Goal: Task Accomplishment & Management: Manage account settings

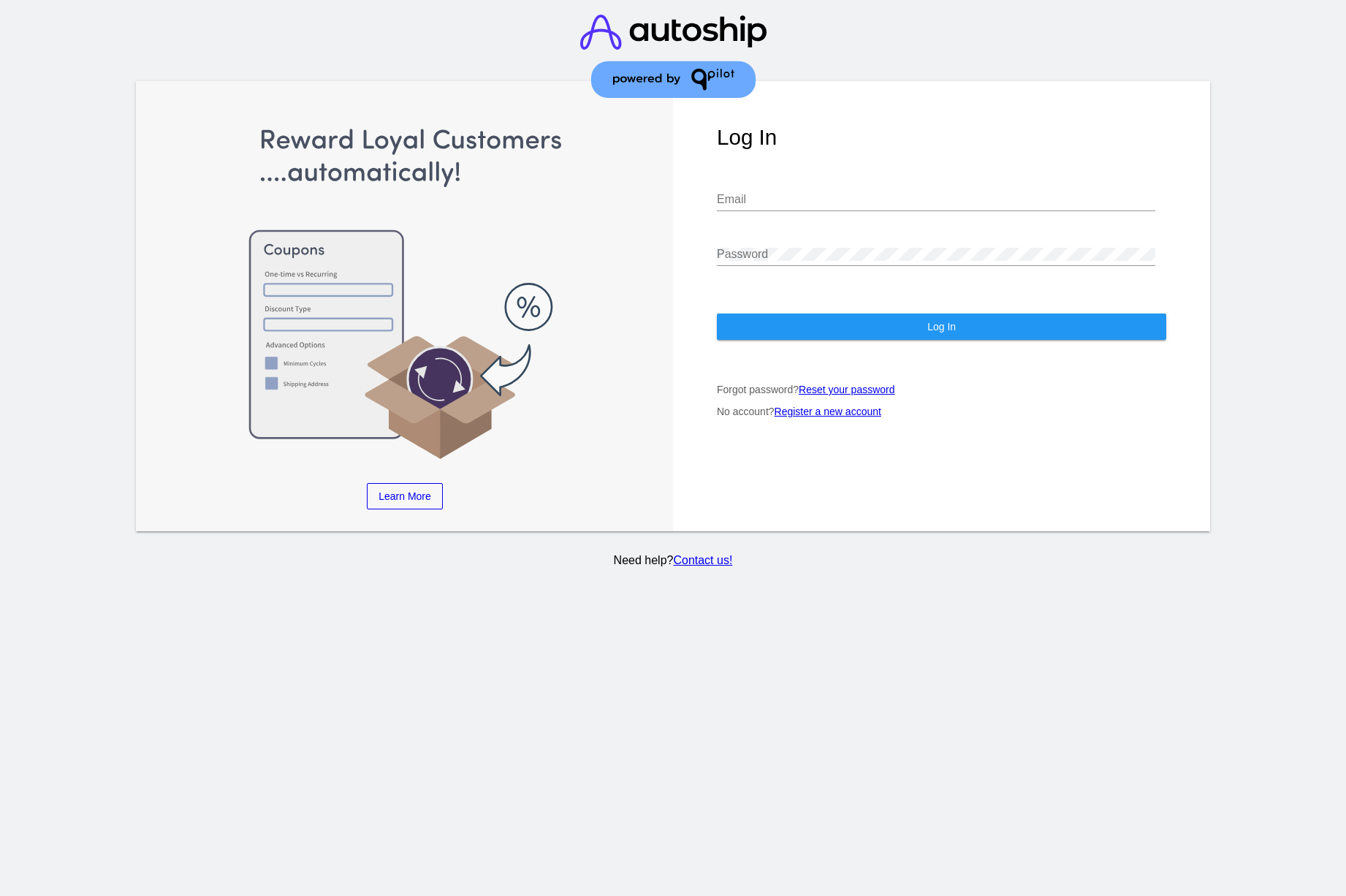
click at [768, 193] on input "Email" at bounding box center [936, 199] width 438 height 13
click at [0, 895] on com-1password-button at bounding box center [0, 896] width 0 height 0
type input "[PERSON_NAME][EMAIL_ADDRESS][PERSON_NAME][DOMAIN_NAME]"
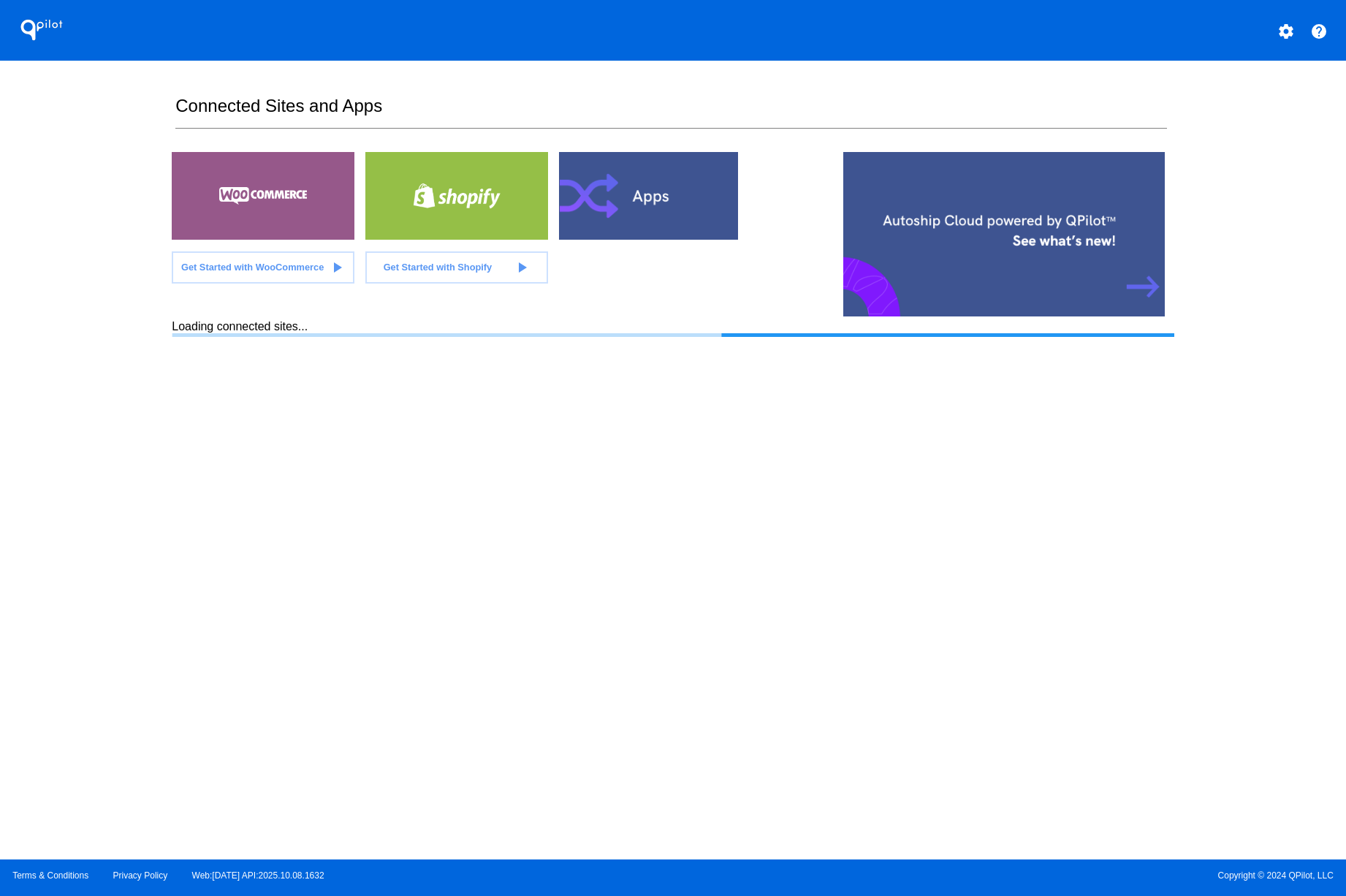
click at [213, 226] on div at bounding box center [263, 195] width 183 height 88
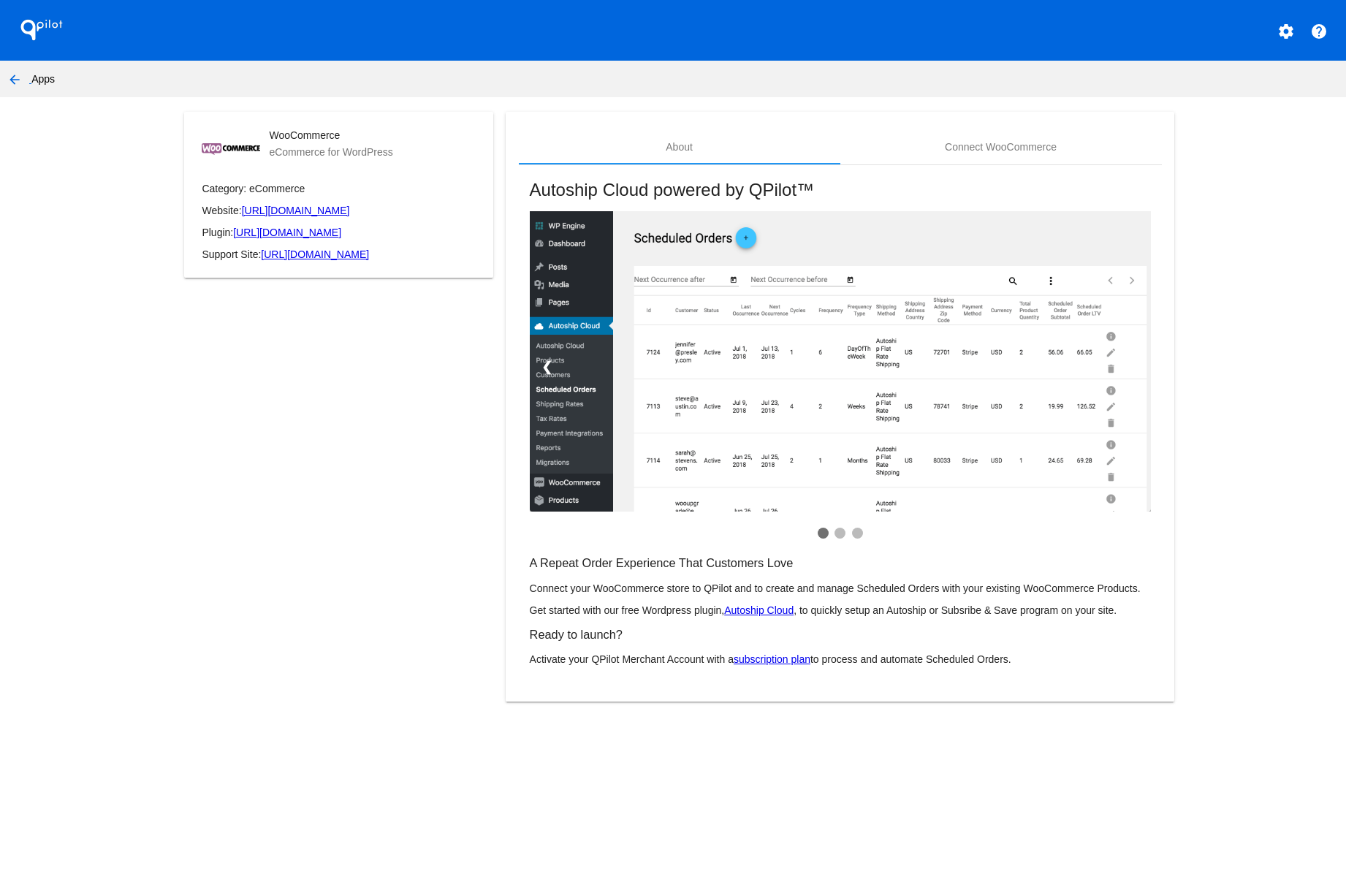
click at [13, 80] on mat-icon "arrow_back" at bounding box center [15, 80] width 18 height 18
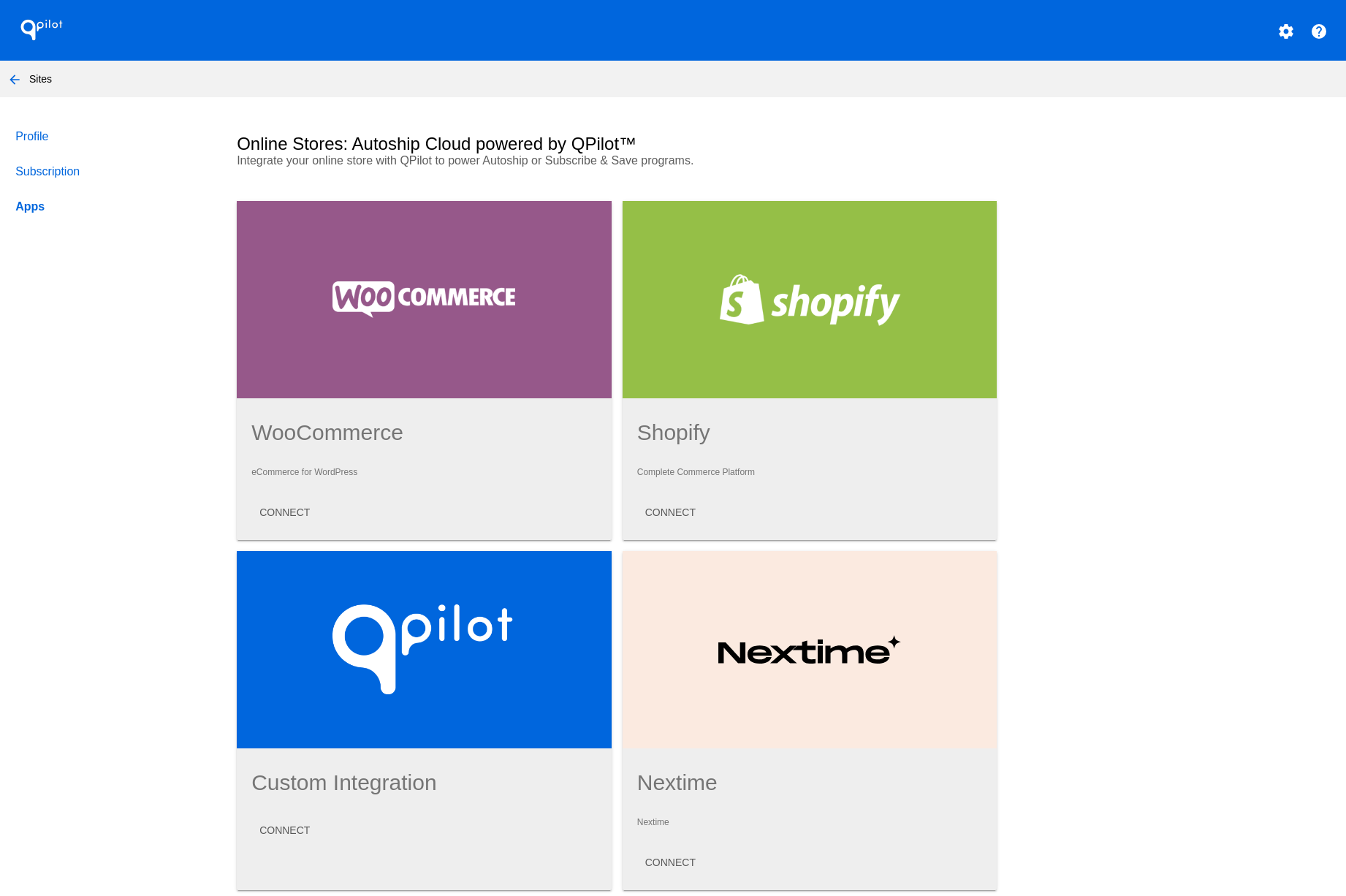
click at [13, 76] on mat-icon "arrow_back" at bounding box center [15, 80] width 18 height 18
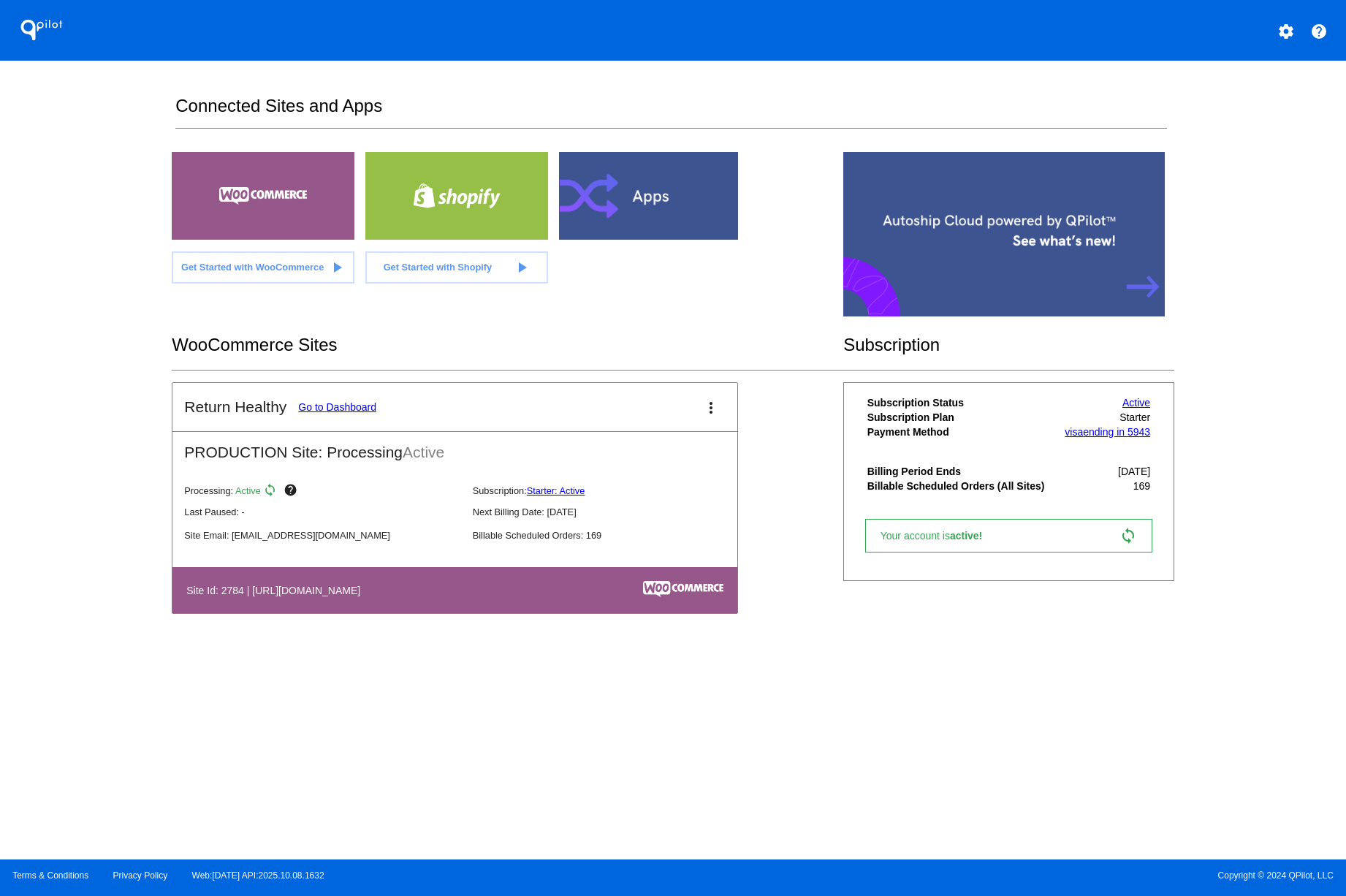
click at [332, 408] on link "Go to Dashboard" at bounding box center [337, 407] width 78 height 12
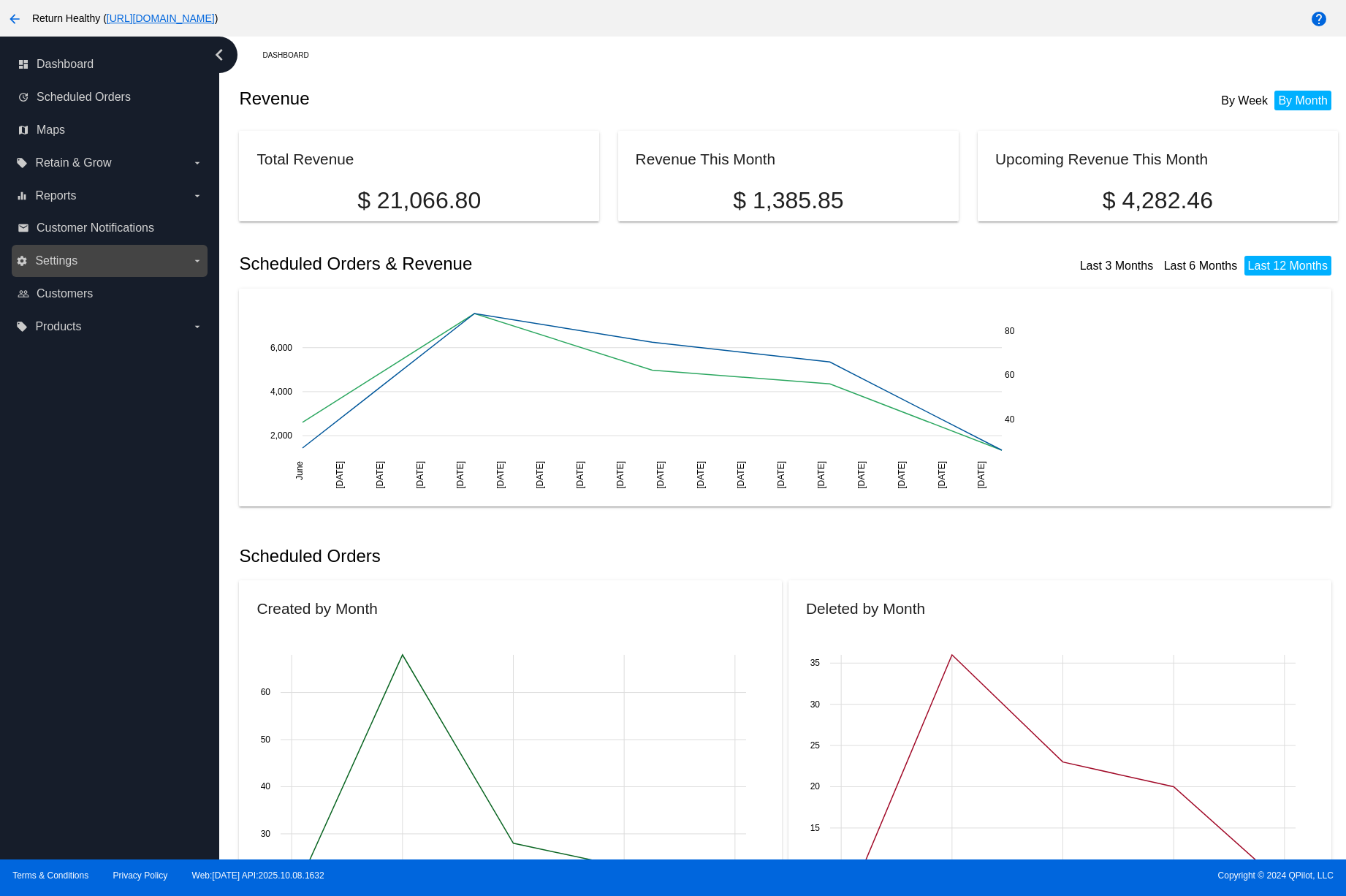
click at [124, 266] on label "settings Settings arrow_drop_down" at bounding box center [109, 261] width 187 height 23
click at [0, 0] on input "settings Settings arrow_drop_down" at bounding box center [0, 0] width 0 height 0
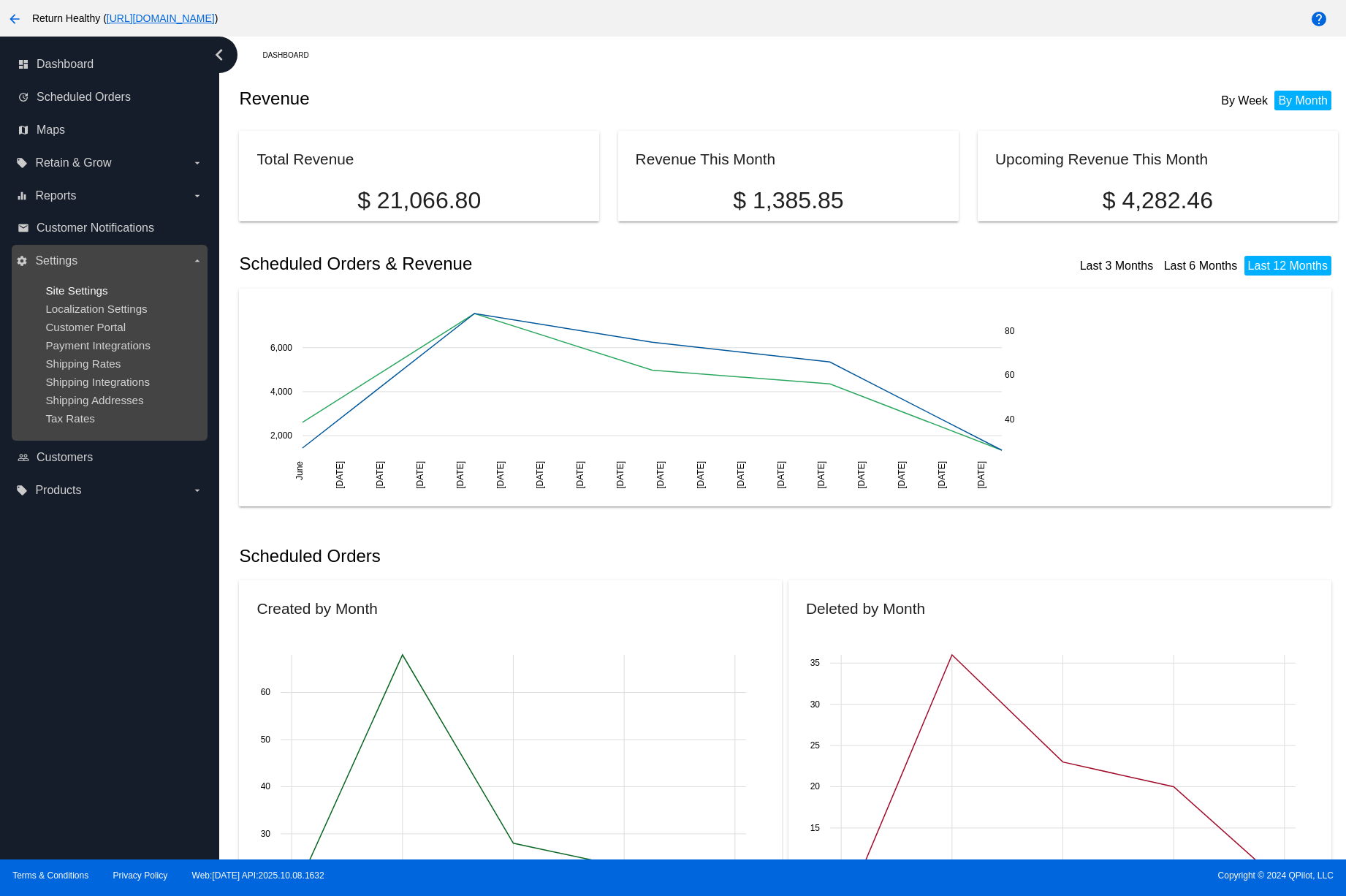
click at [96, 290] on span "Site Settings" at bounding box center [76, 290] width 62 height 12
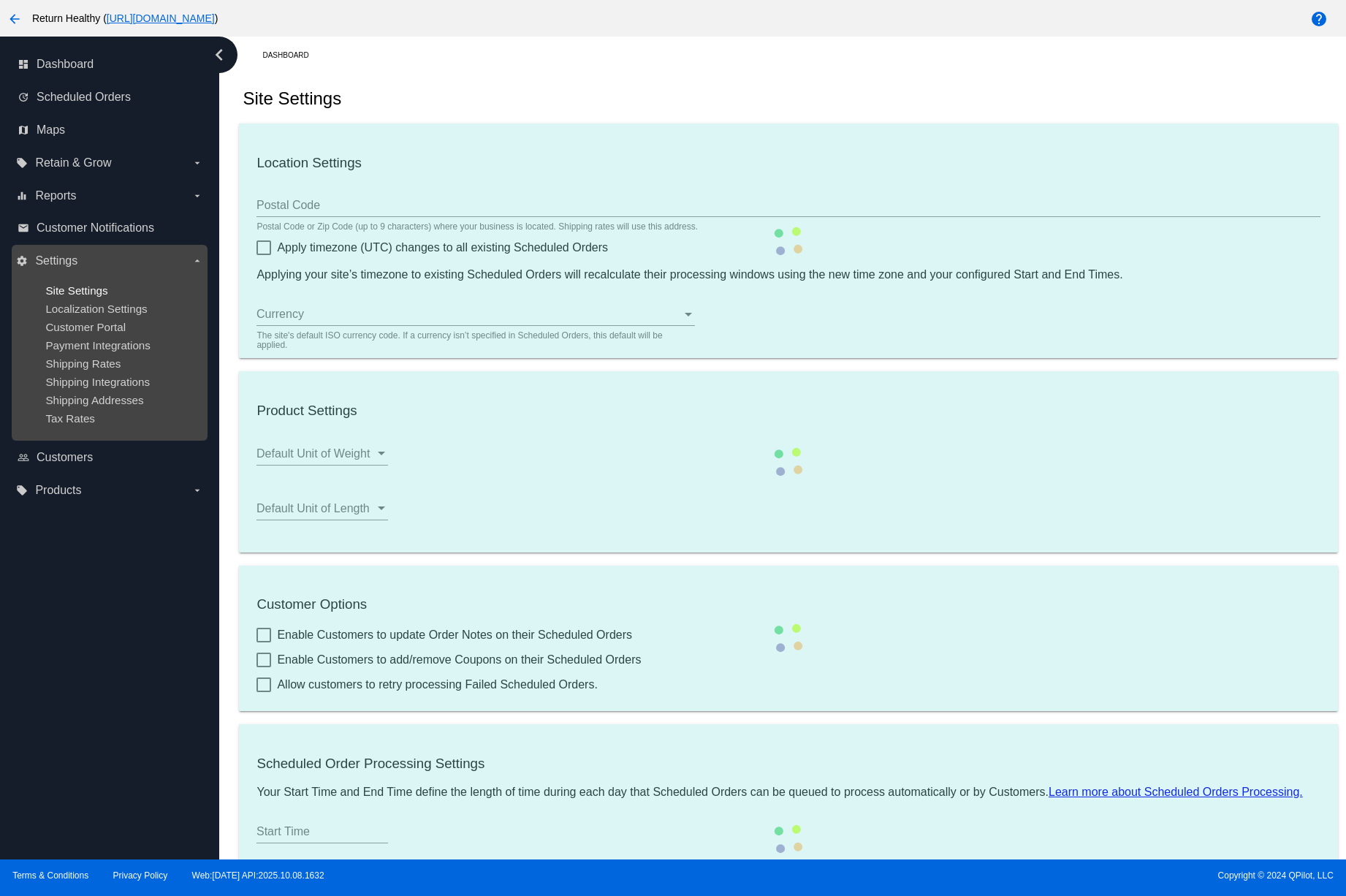
type input "00:00"
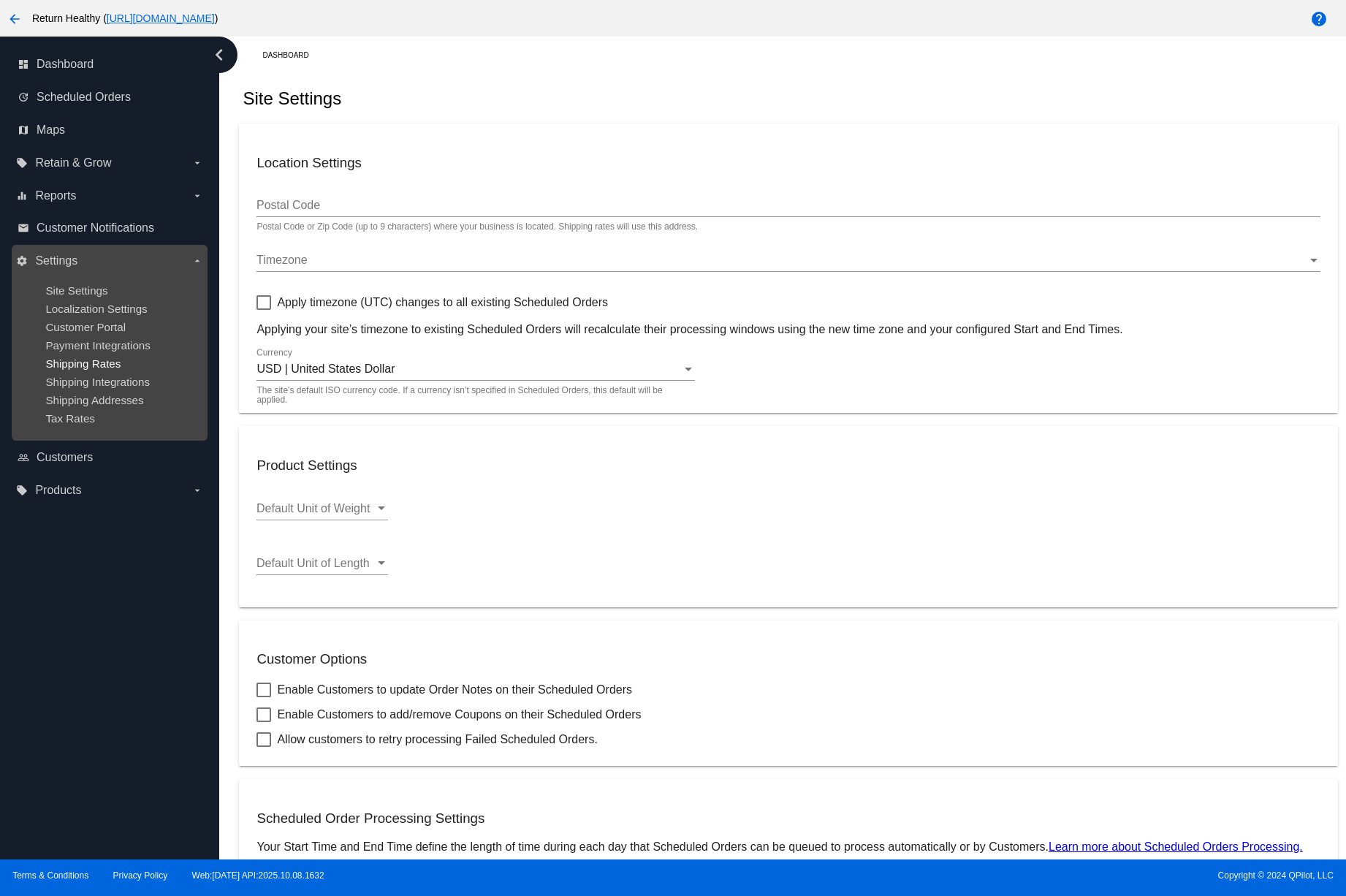
click at [98, 362] on span "Shipping Rates" at bounding box center [82, 363] width 75 height 12
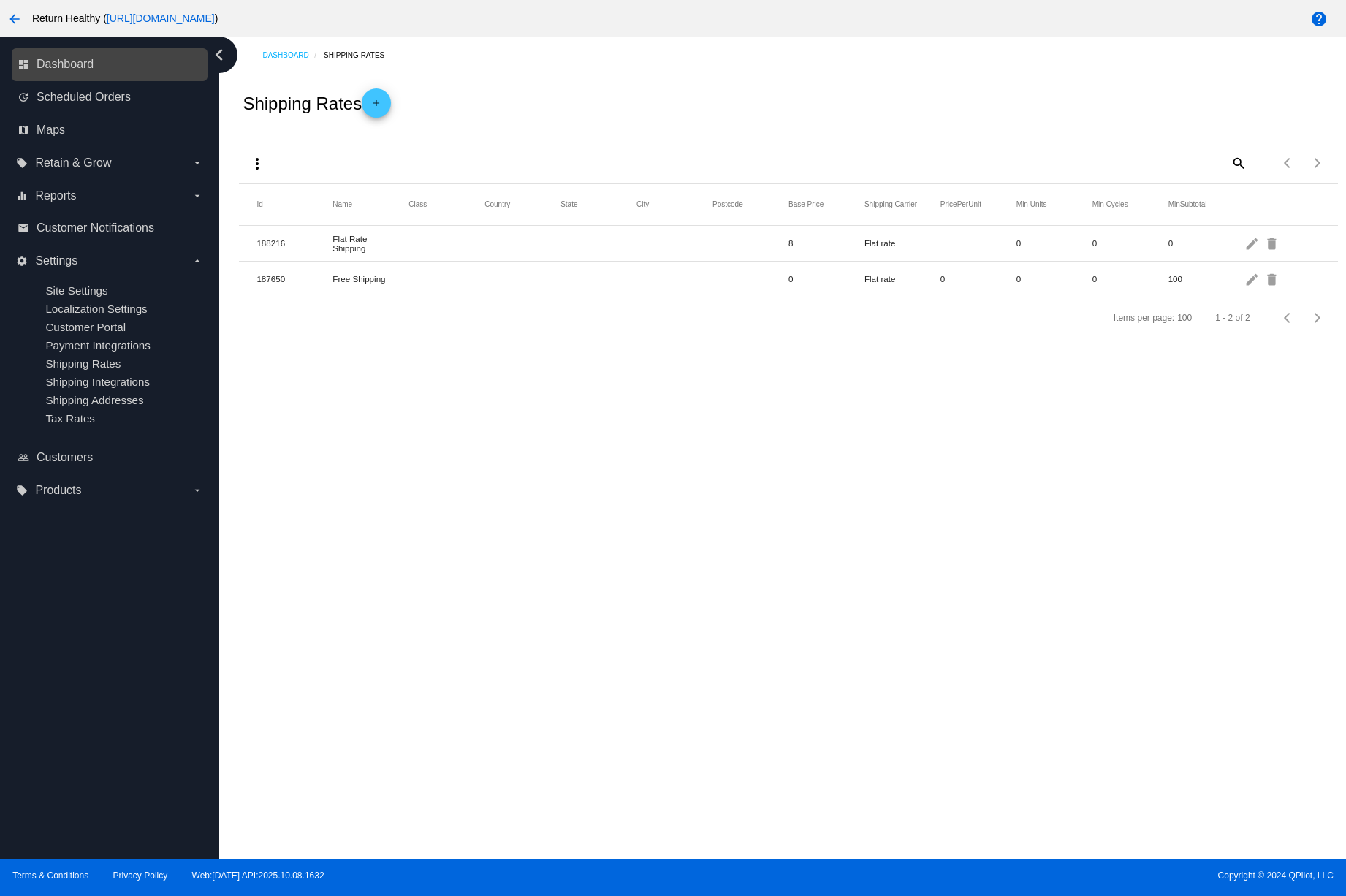
click at [56, 57] on link "dashboard Dashboard" at bounding box center [111, 64] width 186 height 23
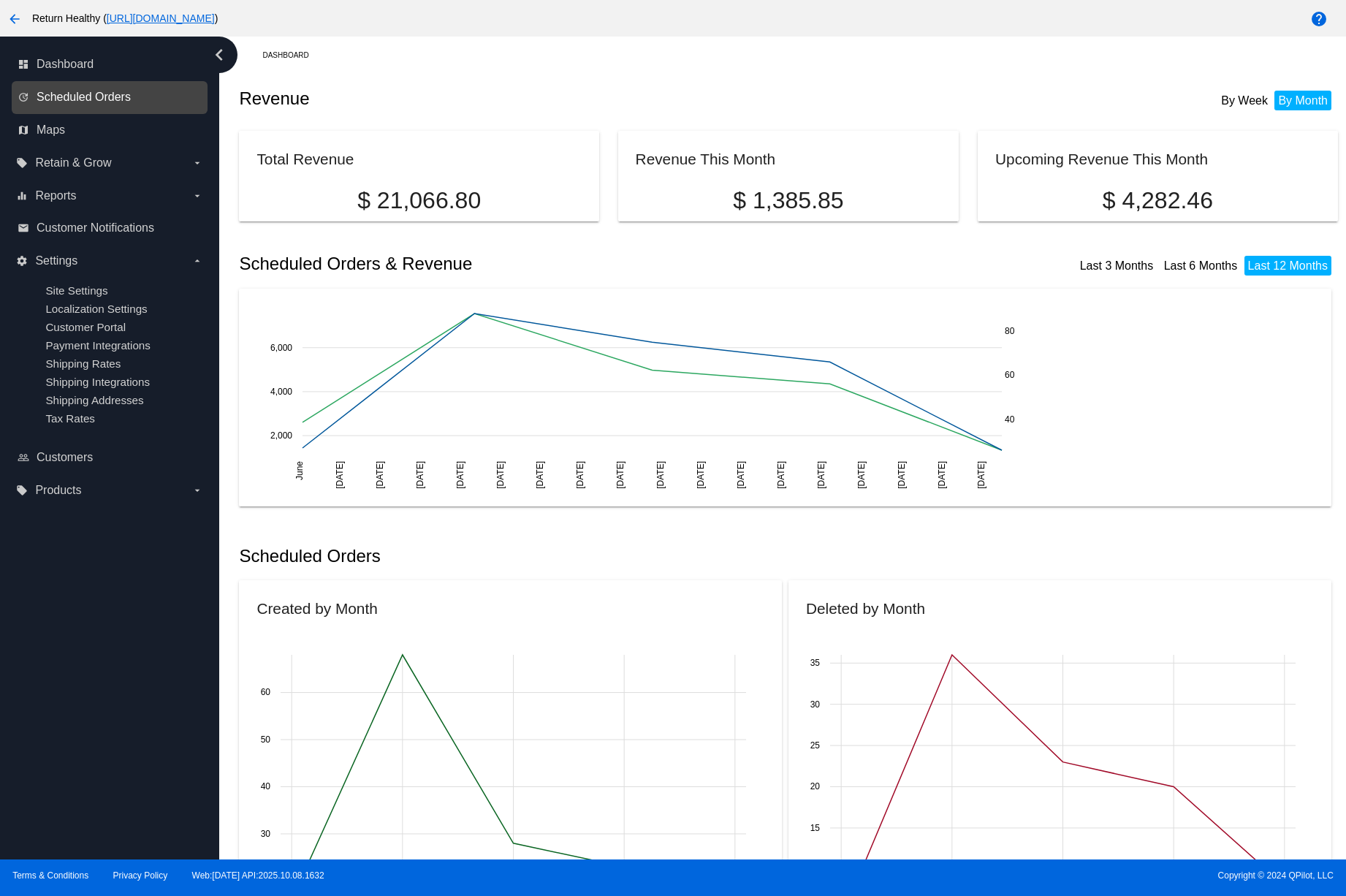
click at [74, 94] on span "Scheduled Orders" at bounding box center [84, 97] width 94 height 13
